Goal: Task Accomplishment & Management: Use online tool/utility

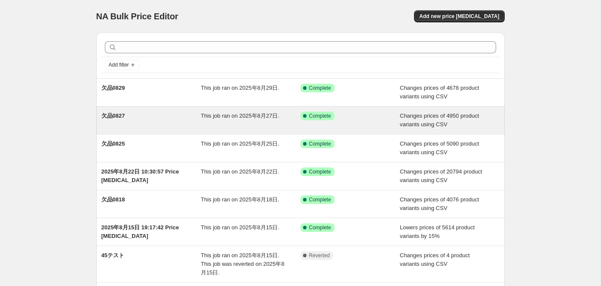
scroll to position [3, 0]
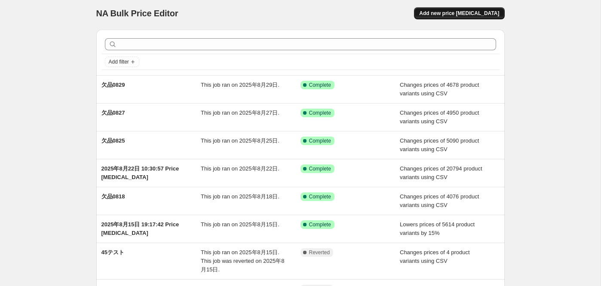
click at [453, 15] on span "Add new price change job" at bounding box center [459, 13] width 80 height 7
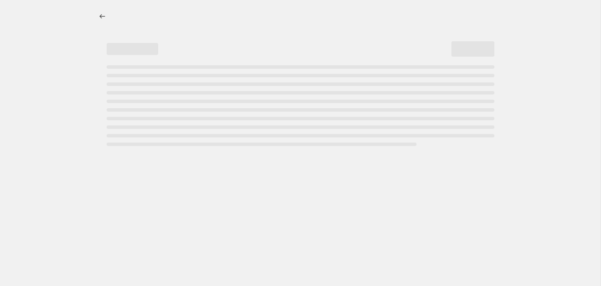
select select "percentage"
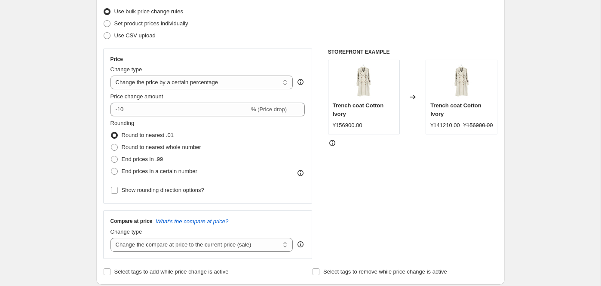
scroll to position [111, 0]
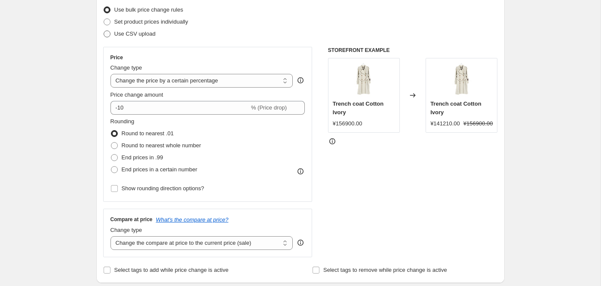
click at [116, 31] on span "Use CSV upload" at bounding box center [134, 34] width 41 height 6
click at [104, 31] on input "Use CSV upload" at bounding box center [104, 31] width 0 height 0
radio input "true"
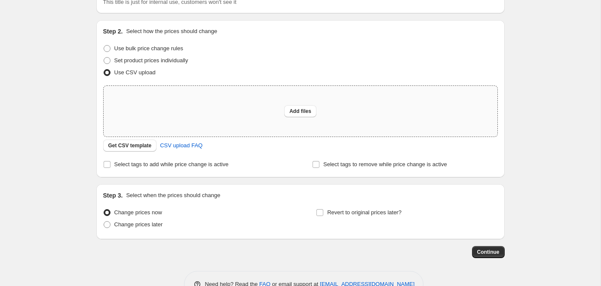
scroll to position [23, 0]
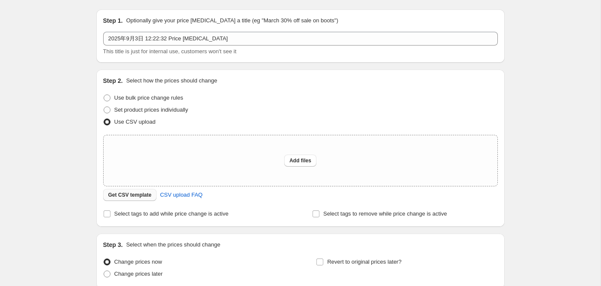
click at [144, 194] on span "Get CSV template" at bounding box center [129, 195] width 43 height 7
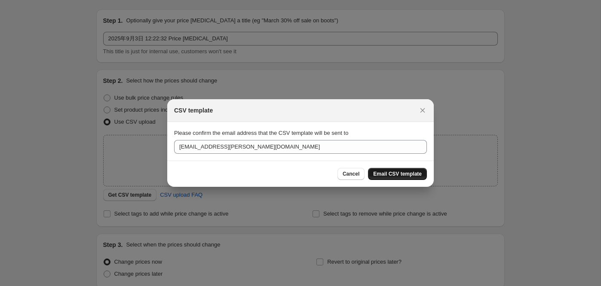
click at [382, 173] on span "Email CSV template" at bounding box center [397, 174] width 49 height 7
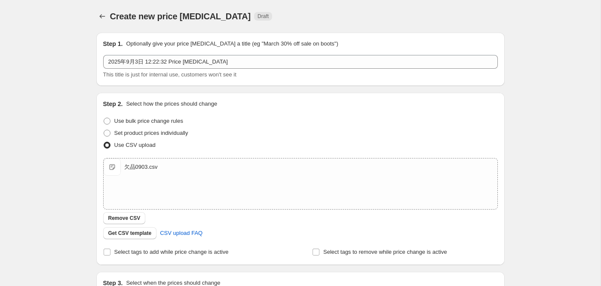
scroll to position [84, 0]
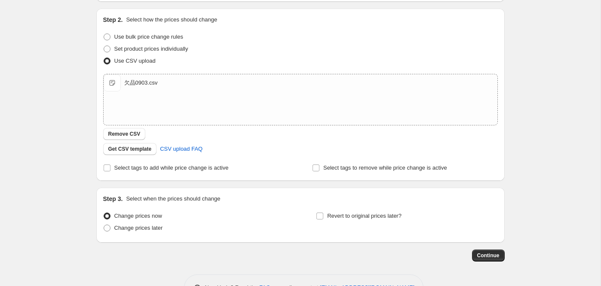
click at [113, 175] on div "Step 2. Select how the prices should change Use bulk price change rules Set pro…" at bounding box center [300, 95] width 409 height 172
click at [109, 169] on input "Select tags to add while price change is active" at bounding box center [107, 168] width 7 height 7
checkbox input "true"
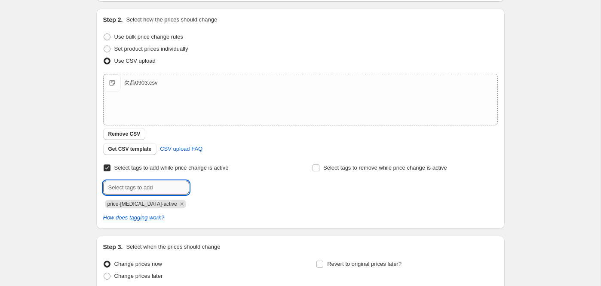
click at [135, 183] on input "text" at bounding box center [146, 188] width 86 height 14
type input "欠品0903"
click at [212, 189] on span "欠品0903" at bounding box center [219, 187] width 22 height 6
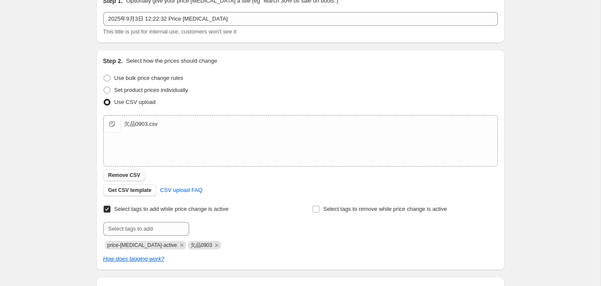
scroll to position [42, 0]
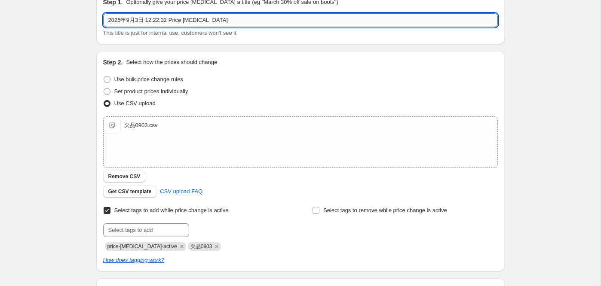
click at [258, 23] on input "2025年9月3日 12:22:32 Price change job" at bounding box center [300, 20] width 395 height 14
type input "k"
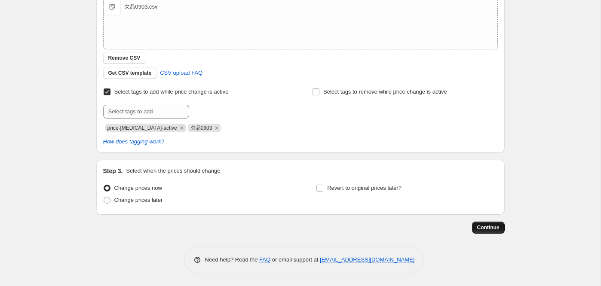
type input "欠品0903"
click at [484, 224] on button "Continue" at bounding box center [488, 228] width 33 height 12
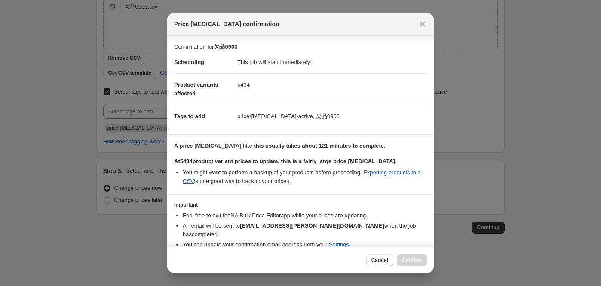
scroll to position [28, 0]
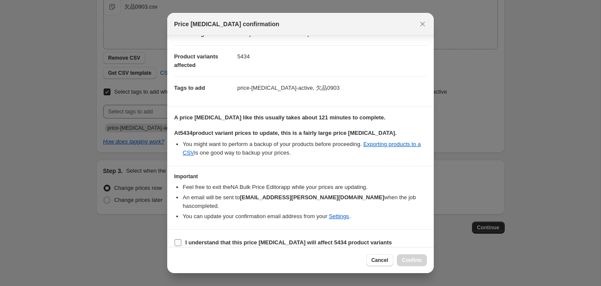
click at [220, 240] on b "I understand that this price change job will affect 5434 product variants" at bounding box center [288, 243] width 207 height 6
click at [181, 240] on input "I understand that this price change job will affect 5434 product variants" at bounding box center [178, 243] width 7 height 7
checkbox input "true"
click at [411, 259] on span "Confirm" at bounding box center [412, 260] width 20 height 7
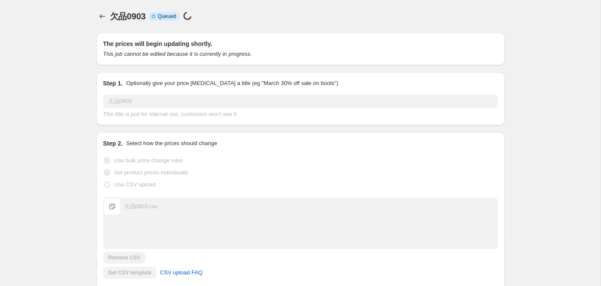
scroll to position [160, 0]
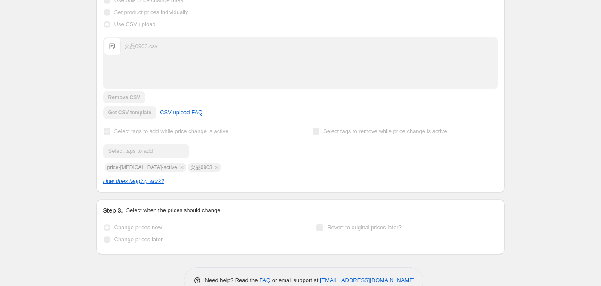
click at [533, 87] on div "欠品0903. This page is ready 欠品0903 Info Incomplete Queued Price change job in pr…" at bounding box center [300, 73] width 601 height 467
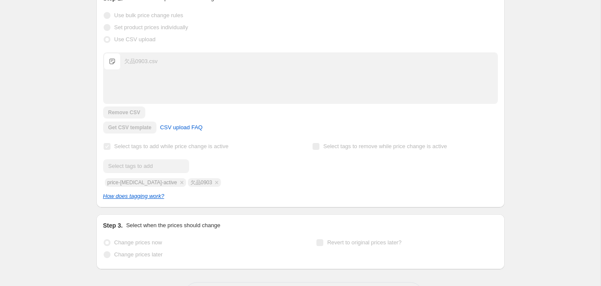
scroll to position [0, 0]
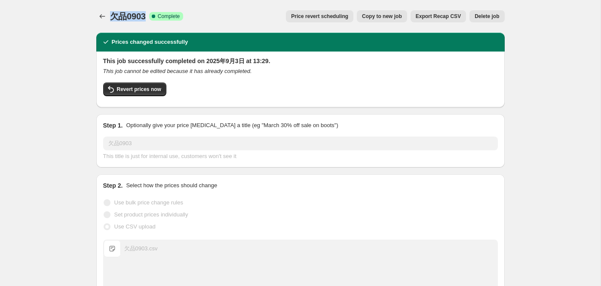
drag, startPoint x: 111, startPoint y: 15, endPoint x: 150, endPoint y: 17, distance: 39.2
click at [150, 17] on div "欠品0903 Success Complete Complete" at bounding box center [147, 16] width 74 height 12
